Goal: Information Seeking & Learning: Understand process/instructions

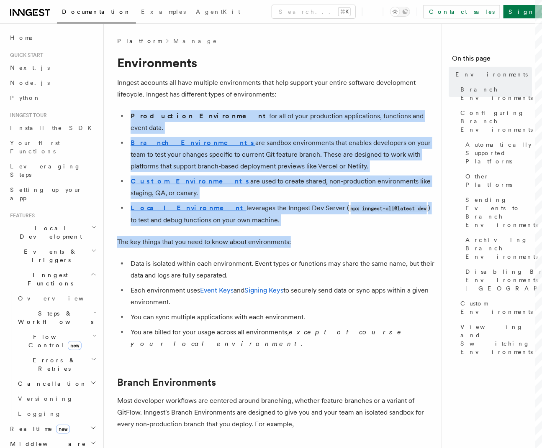
drag, startPoint x: 324, startPoint y: 108, endPoint x: 345, endPoint y: 230, distance: 124.7
click at [345, 236] on p "The key things that you need to know about environments:" at bounding box center [275, 242] width 317 height 12
drag, startPoint x: 285, startPoint y: 105, endPoint x: 317, endPoint y: 253, distance: 151.8
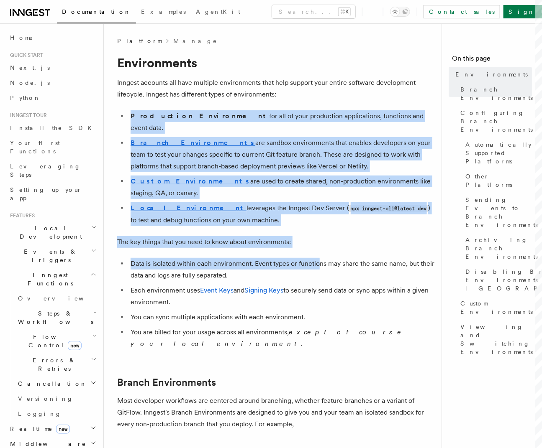
click at [317, 258] on li "Data is isolated within each environment. Event types or functions may share th…" at bounding box center [281, 269] width 307 height 23
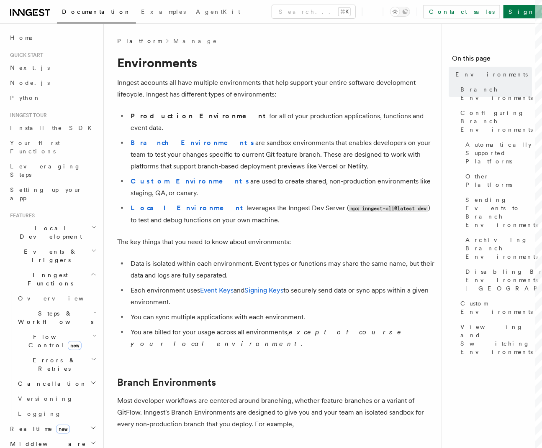
scroll to position [118, 0]
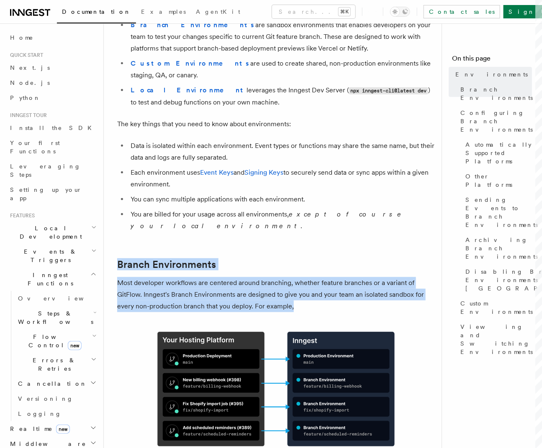
drag, startPoint x: 377, startPoint y: 224, endPoint x: 441, endPoint y: 286, distance: 89.6
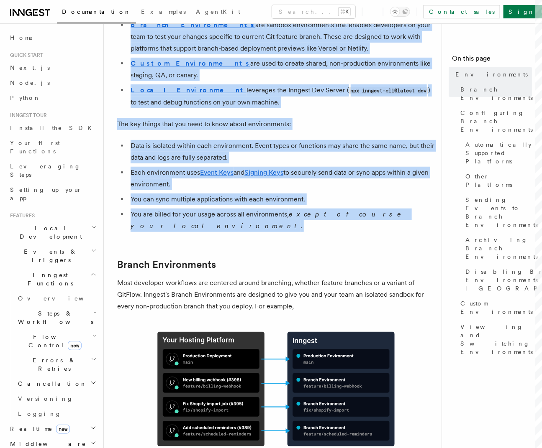
click at [441, 286] on nav "On this page Environments Branch Environments Configuring Branch Environments A…" at bounding box center [491, 235] width 100 height 425
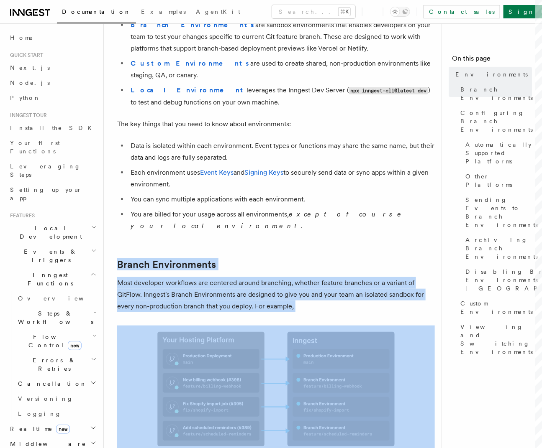
drag, startPoint x: 399, startPoint y: 277, endPoint x: 378, endPoint y: 220, distance: 61.5
drag, startPoint x: 379, startPoint y: 218, endPoint x: 420, endPoint y: 301, distance: 92.8
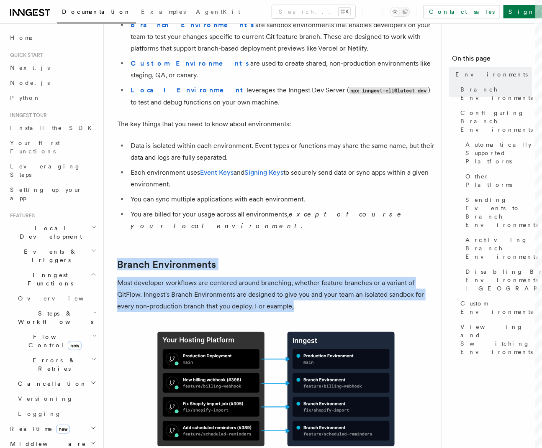
drag, startPoint x: 402, startPoint y: 309, endPoint x: 408, endPoint y: 288, distance: 22.0
click at [408, 288] on p "Most developer workflows are centered around branching, whether feature branche…" at bounding box center [275, 294] width 317 height 35
drag, startPoint x: 409, startPoint y: 288, endPoint x: 369, endPoint y: 237, distance: 64.4
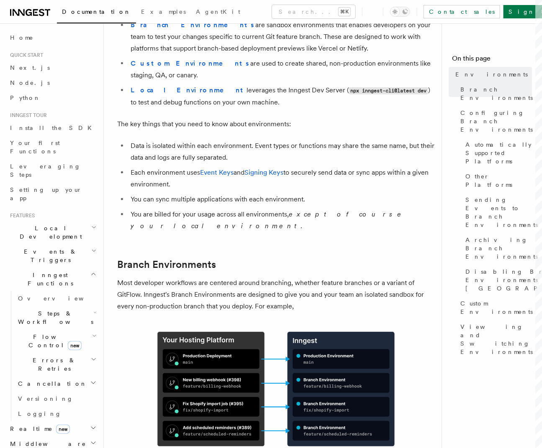
click at [369, 259] on h2 "Branch Environments" at bounding box center [275, 265] width 317 height 12
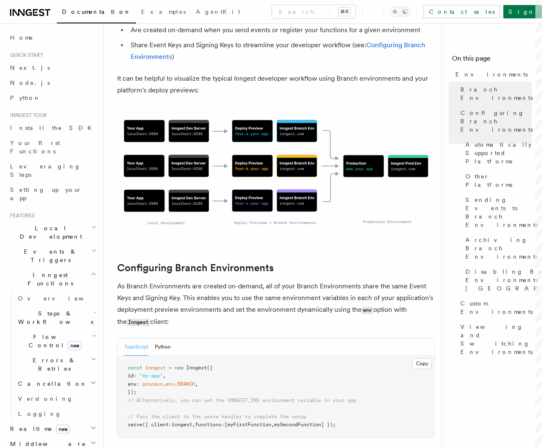
scroll to position [581, 0]
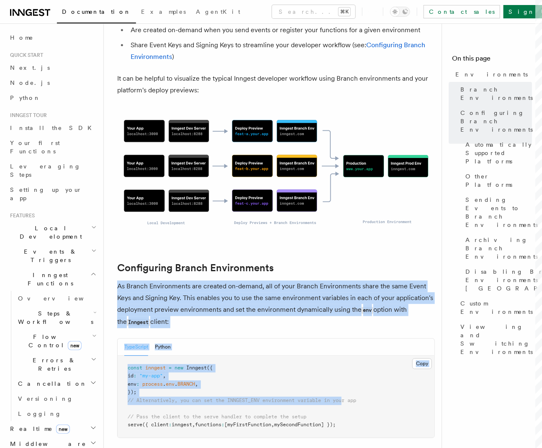
drag, startPoint x: 327, startPoint y: 253, endPoint x: 349, endPoint y: 379, distance: 127.8
click at [349, 398] on span "// Alternatively, you can set the INNGEST_ENV environment variable in your app" at bounding box center [242, 401] width 228 height 6
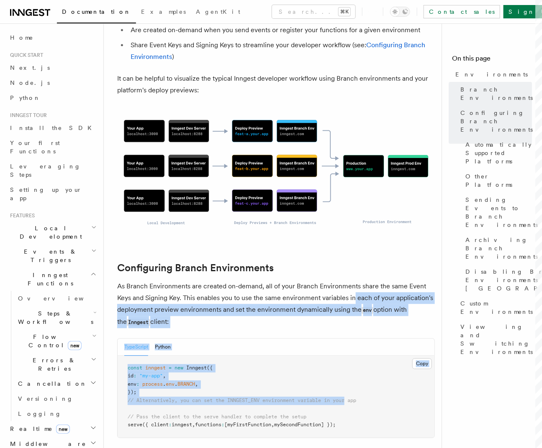
drag, startPoint x: 353, startPoint y: 335, endPoint x: 353, endPoint y: 277, distance: 58.1
click at [353, 281] on p "As Branch Environments are created on-demand, all of your Branch Environments s…" at bounding box center [275, 305] width 317 height 48
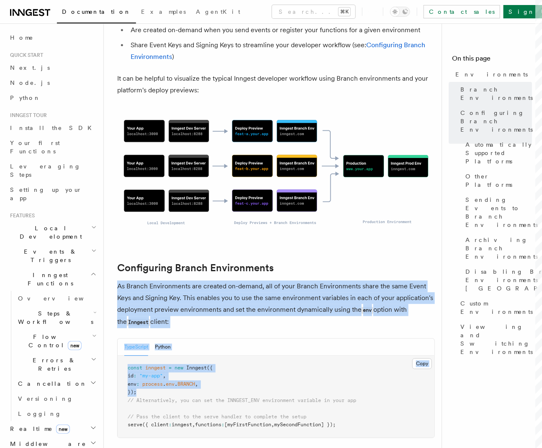
drag, startPoint x: 363, startPoint y: 249, endPoint x: 361, endPoint y: 370, distance: 120.9
click at [361, 370] on pre "const inngest = new Inngest ({ id : "my-app" , env : process . env . BRANCH , }…" at bounding box center [276, 397] width 317 height 82
drag, startPoint x: 376, startPoint y: 356, endPoint x: 388, endPoint y: 401, distance: 46.4
click at [388, 401] on pre "const inngest = new Inngest ({ id : "my-app" , env : process . env . BRANCH , }…" at bounding box center [276, 397] width 317 height 82
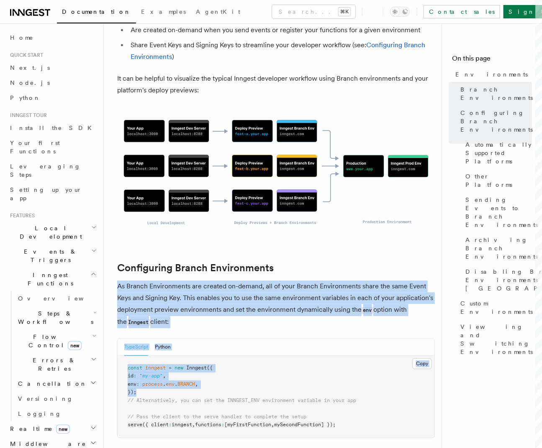
click at [388, 401] on pre "const inngest = new Inngest ({ id : "my-app" , env : process . env . BRANCH , }…" at bounding box center [276, 397] width 317 height 82
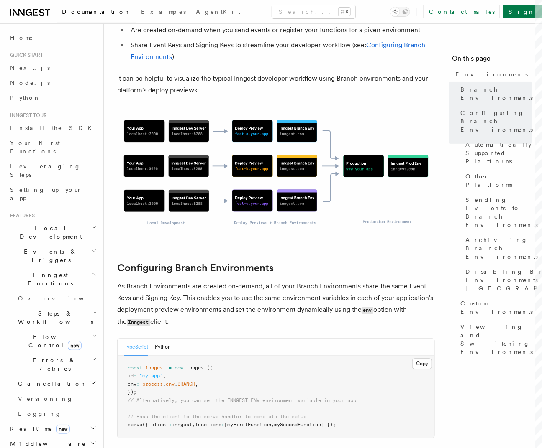
drag, startPoint x: 349, startPoint y: 245, endPoint x: 364, endPoint y: 305, distance: 61.5
click at [363, 303] on p "As Branch Environments are created on-demand, all of your Branch Environments s…" at bounding box center [275, 305] width 317 height 48
click at [154, 382] on span "process" at bounding box center [152, 385] width 20 height 6
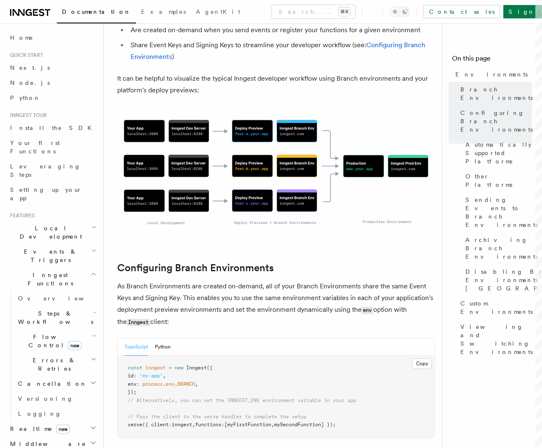
click at [153, 374] on span ""my-app"" at bounding box center [150, 377] width 23 height 6
click at [163, 374] on span ""my-app"" at bounding box center [150, 377] width 23 height 6
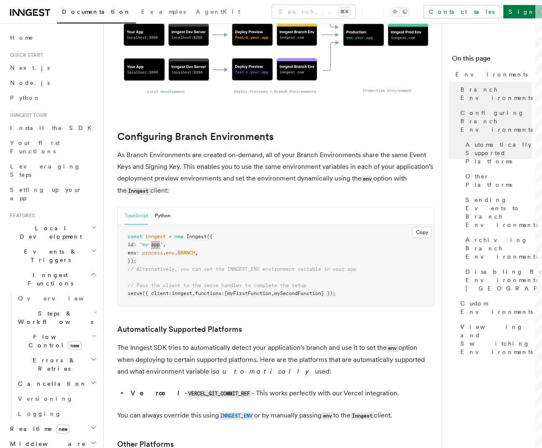
scroll to position [815, 0]
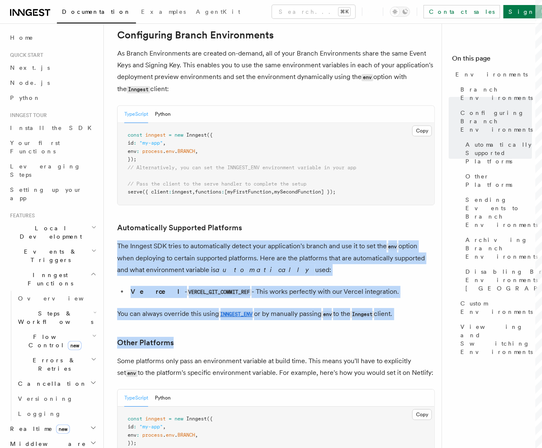
drag, startPoint x: 379, startPoint y: 223, endPoint x: 399, endPoint y: 316, distance: 95.1
click at [399, 316] on article "Platform Manage Environments Inngest accounts all have multiple environments th…" at bounding box center [275, 402] width 317 height 2361
click at [399, 337] on h3 "Other Platforms" at bounding box center [275, 343] width 317 height 12
drag, startPoint x: 399, startPoint y: 316, endPoint x: 374, endPoint y: 215, distance: 104.7
click at [374, 215] on article "Platform Manage Environments Inngest accounts all have multiple environments th…" at bounding box center [275, 402] width 317 height 2361
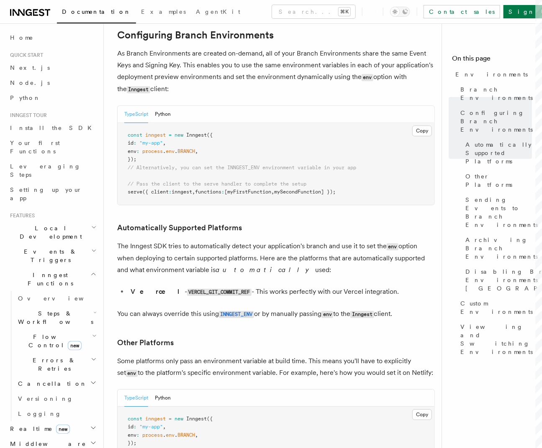
drag, startPoint x: 371, startPoint y: 204, endPoint x: 362, endPoint y: 195, distance: 12.7
click at [371, 222] on h3 "Automatically Supported Platforms" at bounding box center [275, 228] width 317 height 12
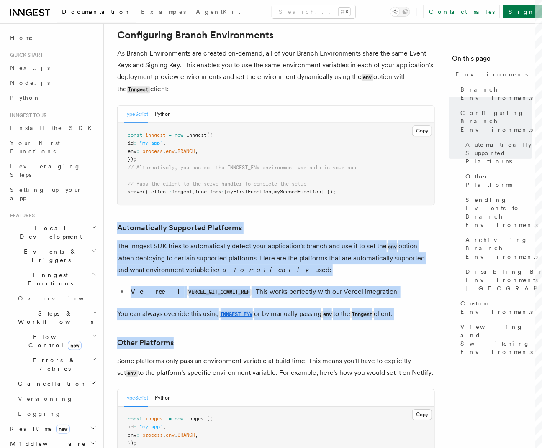
drag, startPoint x: 361, startPoint y: 195, endPoint x: 371, endPoint y: 321, distance: 125.9
click at [371, 321] on article "Platform Manage Environments Inngest accounts all have multiple environments th…" at bounding box center [275, 402] width 317 height 2361
click at [371, 337] on h3 "Other Platforms" at bounding box center [275, 343] width 317 height 12
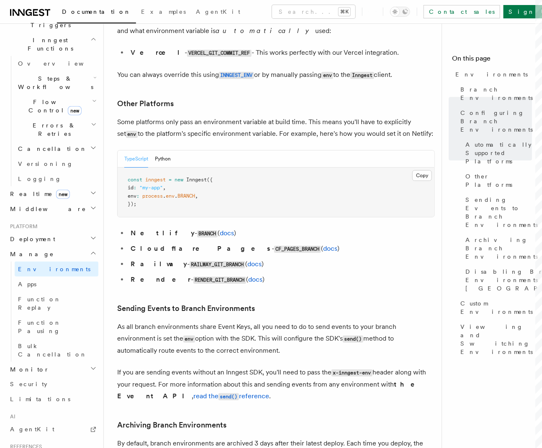
scroll to position [1073, 0]
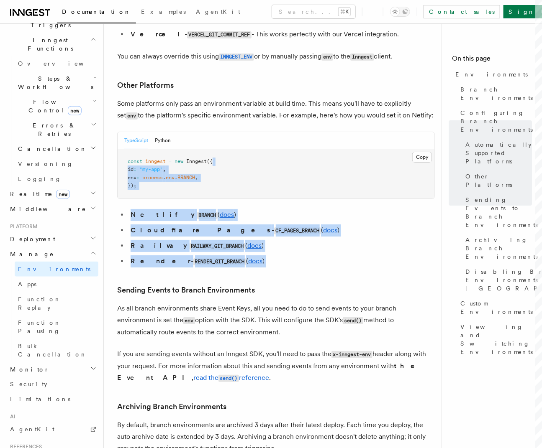
drag, startPoint x: 323, startPoint y: 185, endPoint x: 364, endPoint y: 261, distance: 86.1
click at [364, 261] on article "Platform Manage Environments Inngest accounts all have multiple environments th…" at bounding box center [275, 144] width 317 height 2361
click at [364, 260] on article "Platform Manage Environments Inngest accounts all have multiple environments th…" at bounding box center [275, 144] width 317 height 2361
drag, startPoint x: 355, startPoint y: 186, endPoint x: 339, endPoint y: 111, distance: 77.0
click at [339, 111] on article "Platform Manage Environments Inngest accounts all have multiple environments th…" at bounding box center [275, 144] width 317 height 2361
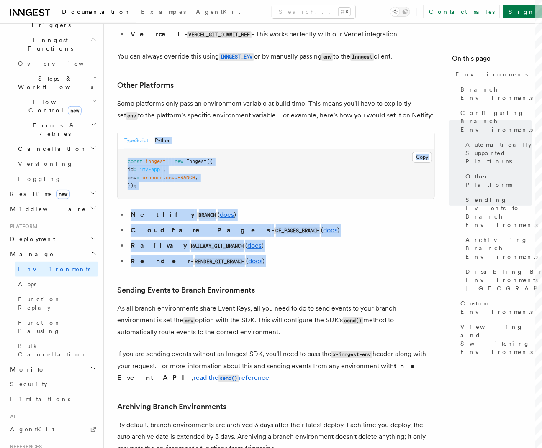
click at [339, 132] on div "TypeScript Python" at bounding box center [276, 140] width 317 height 17
drag, startPoint x: 333, startPoint y: 97, endPoint x: 371, endPoint y: 236, distance: 144.8
click at [371, 236] on article "Platform Manage Environments Inngest accounts all have multiple environments th…" at bounding box center [275, 144] width 317 height 2361
click at [371, 256] on li "Render - RENDER_GIT_BRANCH ( docs )" at bounding box center [281, 262] width 307 height 12
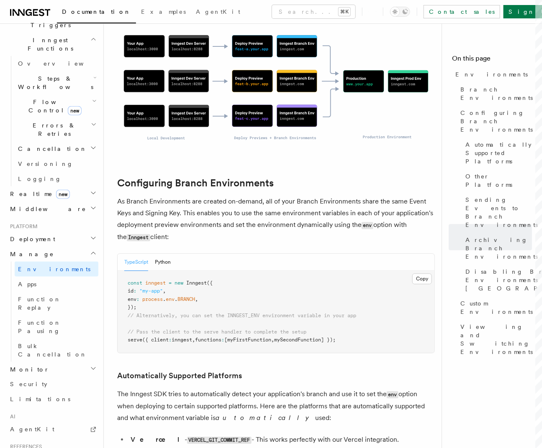
scroll to position [0, 0]
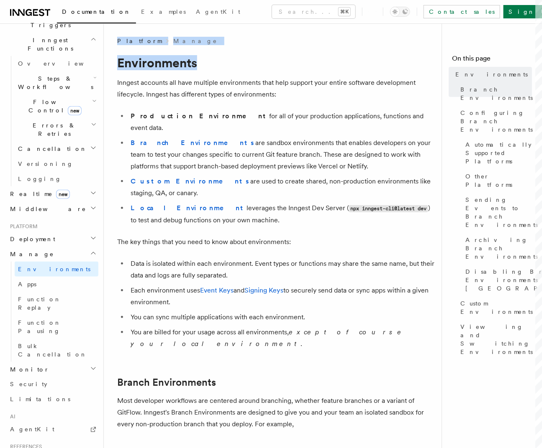
drag, startPoint x: 343, startPoint y: 66, endPoint x: 479, endPoint y: 363, distance: 326.8
click at [479, 363] on nav "On this page Environments Branch Environments Configuring Branch Environments A…" at bounding box center [491, 235] width 100 height 425
drag, startPoint x: 476, startPoint y: 379, endPoint x: 355, endPoint y: 69, distance: 331.9
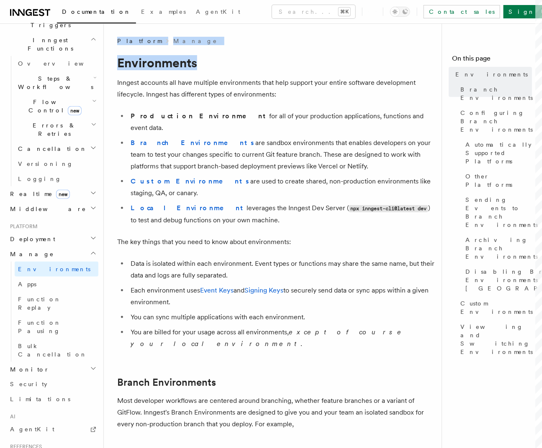
click at [355, 69] on h1 "Environments" at bounding box center [275, 62] width 317 height 15
